Goal: Task Accomplishment & Management: Use online tool/utility

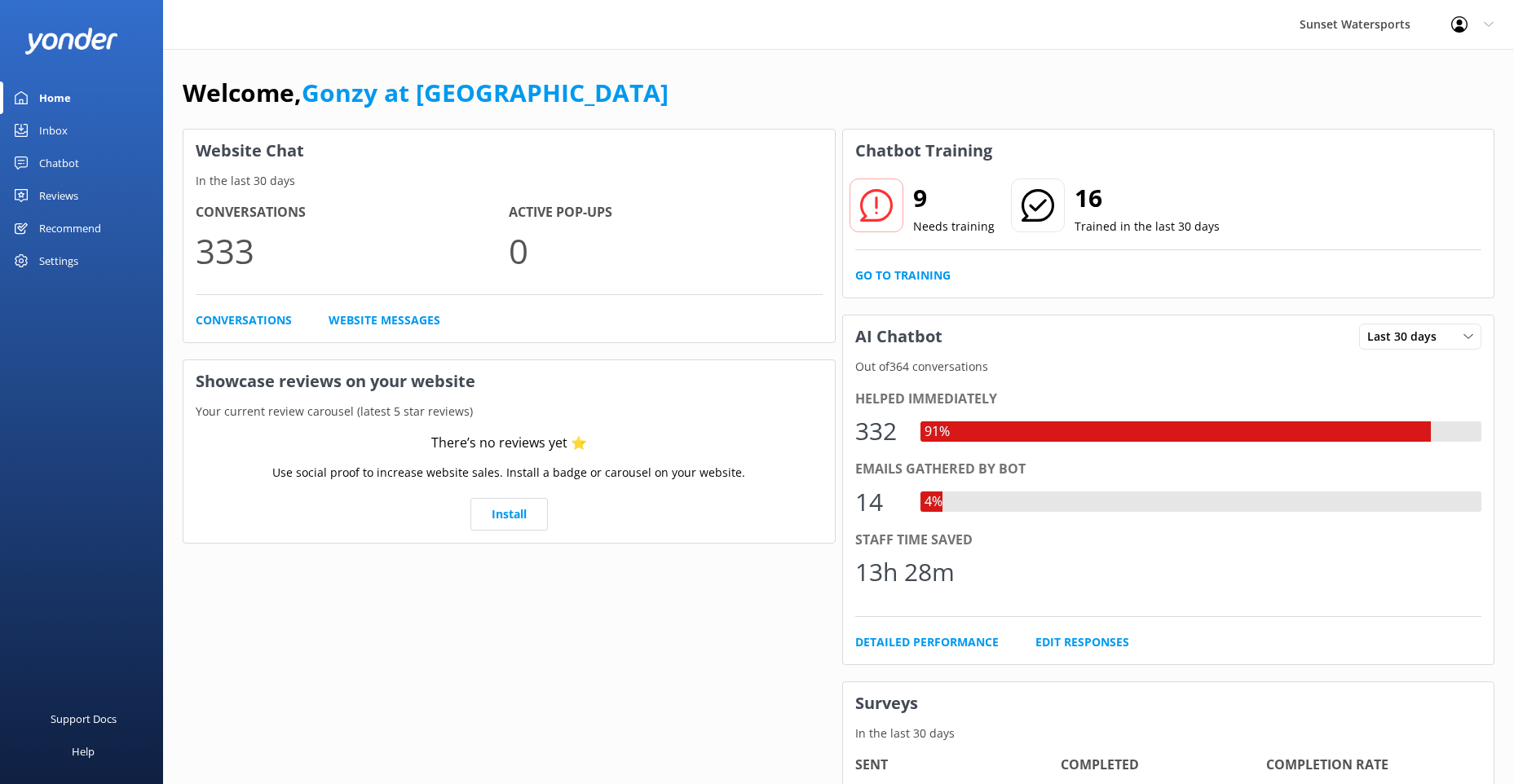
click at [67, 162] on div "Chatbot" at bounding box center [59, 163] width 40 height 33
